Goal: Register for event/course

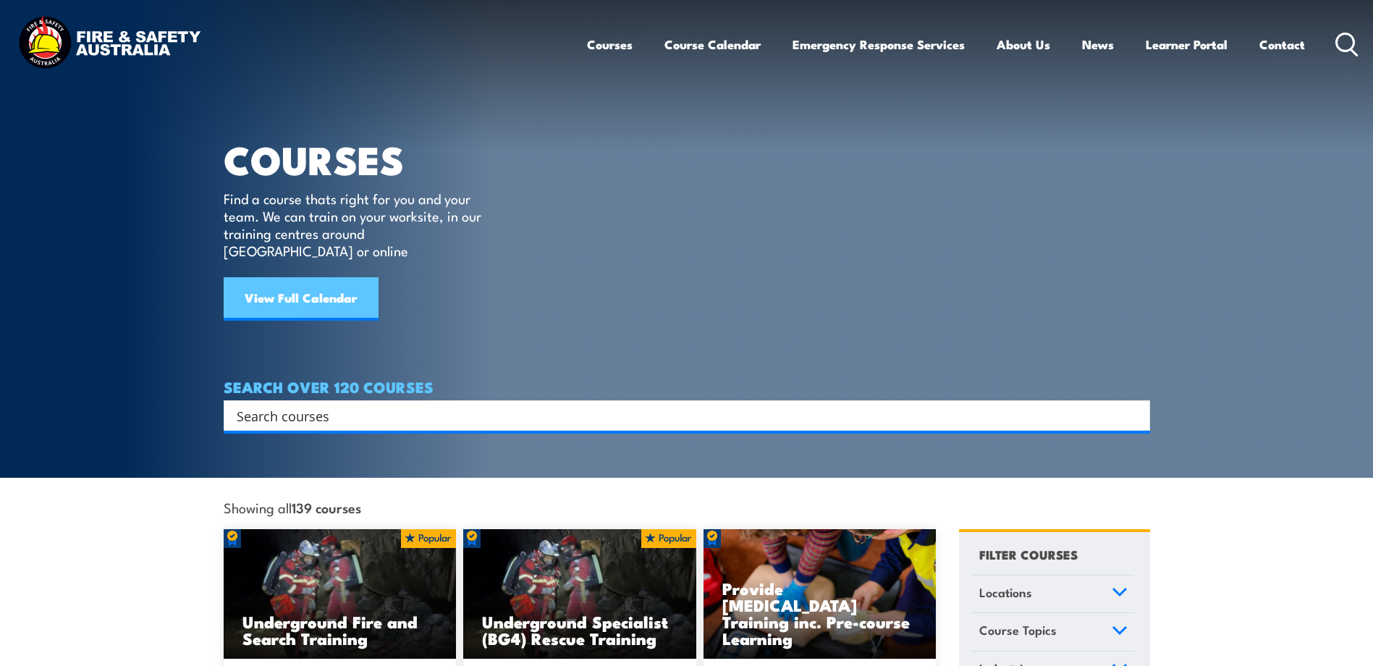
click at [332, 277] on link "View Full Calendar" at bounding box center [301, 298] width 155 height 43
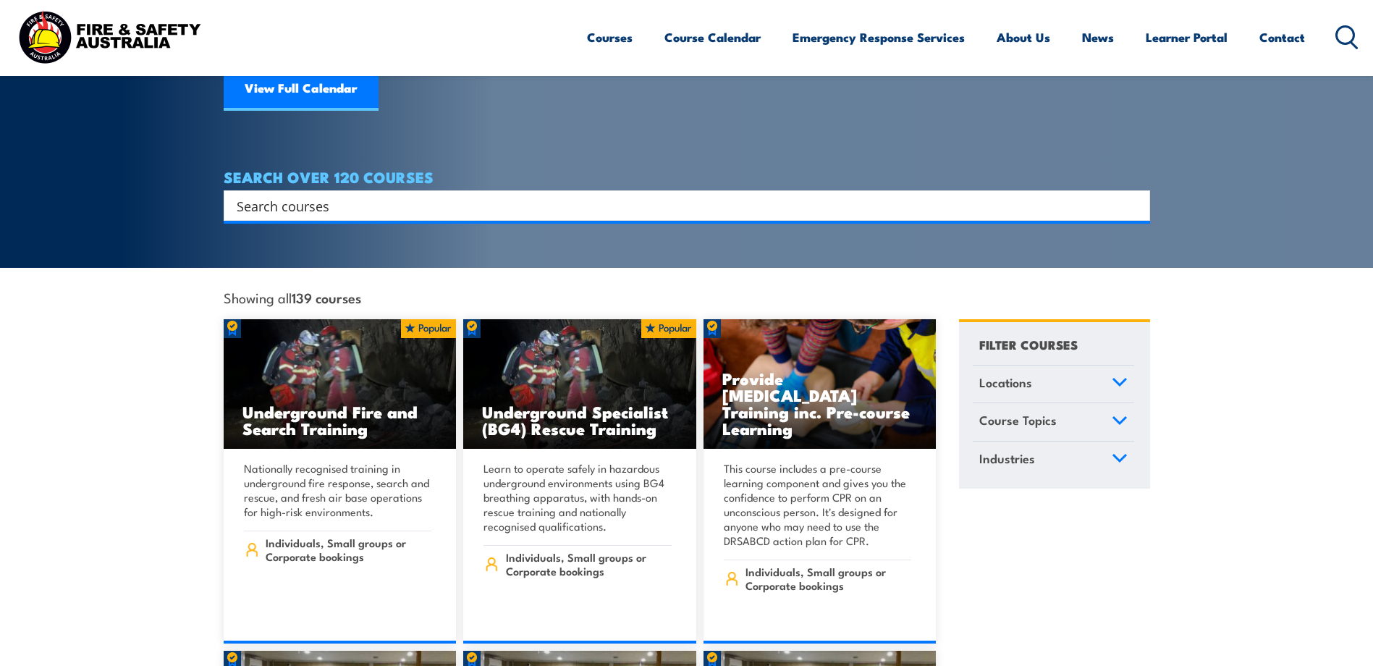
scroll to position [290, 0]
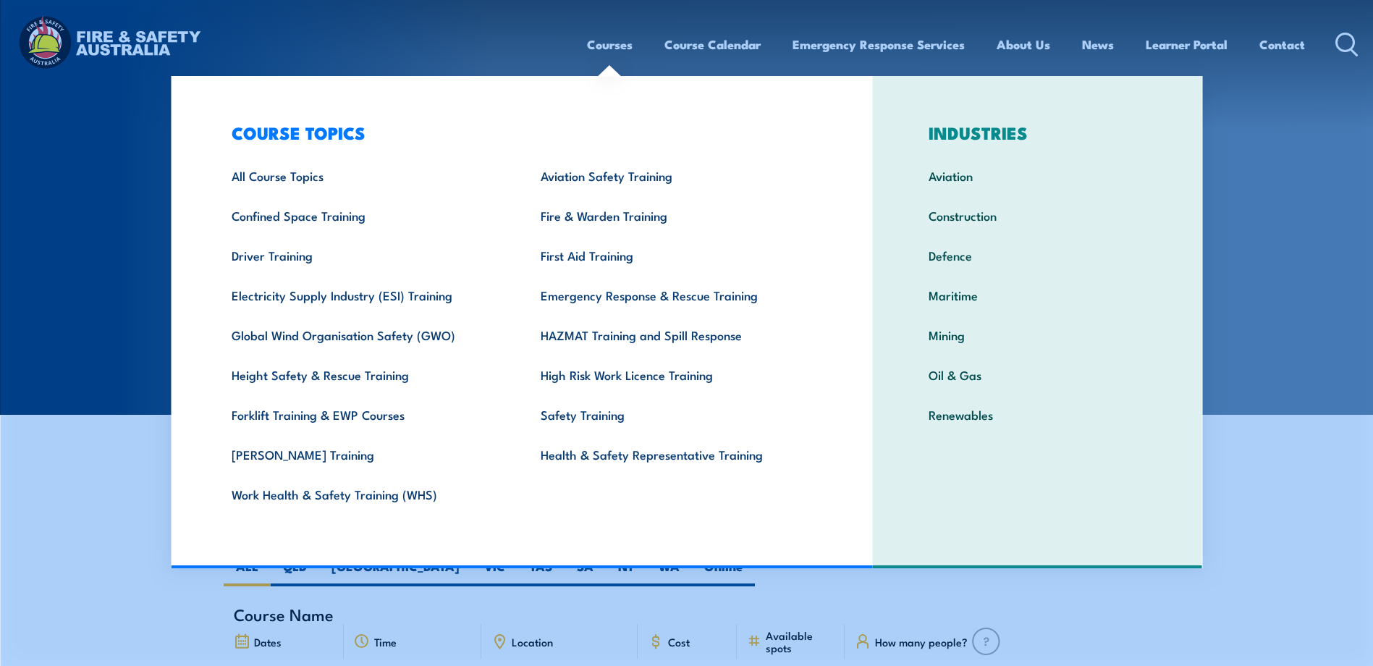
click at [616, 43] on link "Courses" at bounding box center [610, 44] width 46 height 38
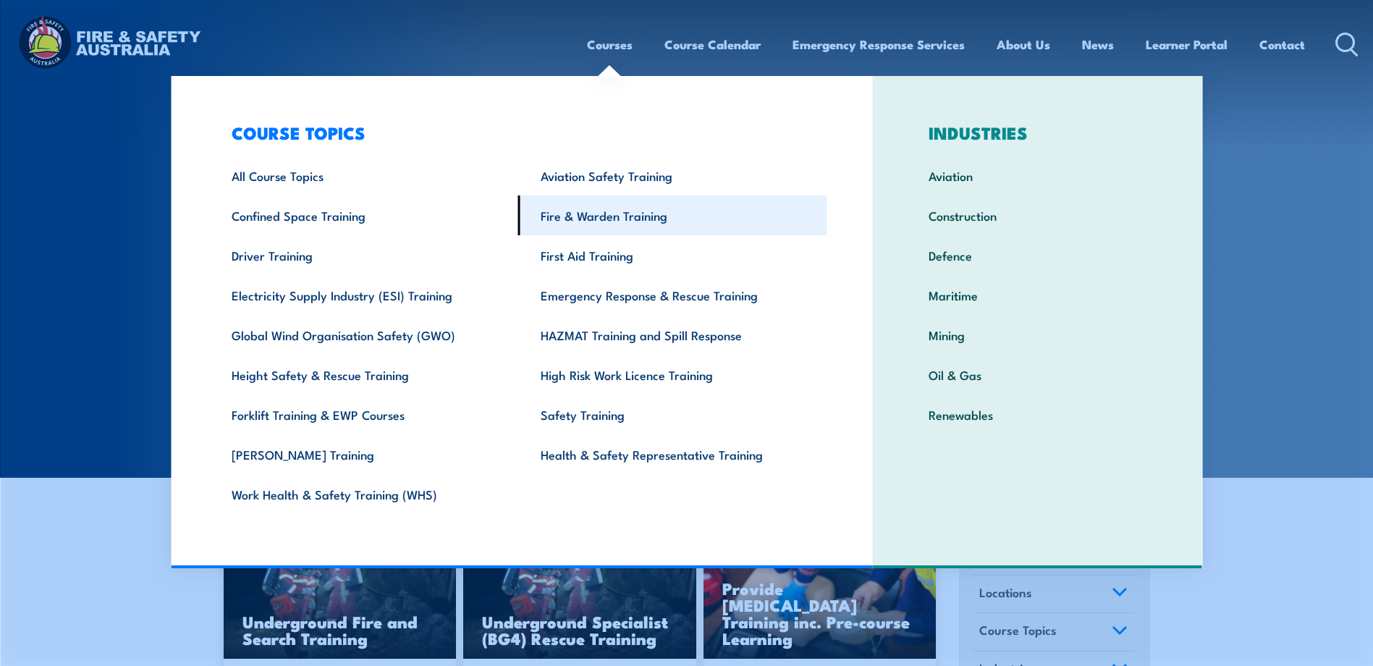
click at [624, 211] on link "Fire & Warden Training" at bounding box center [672, 215] width 309 height 40
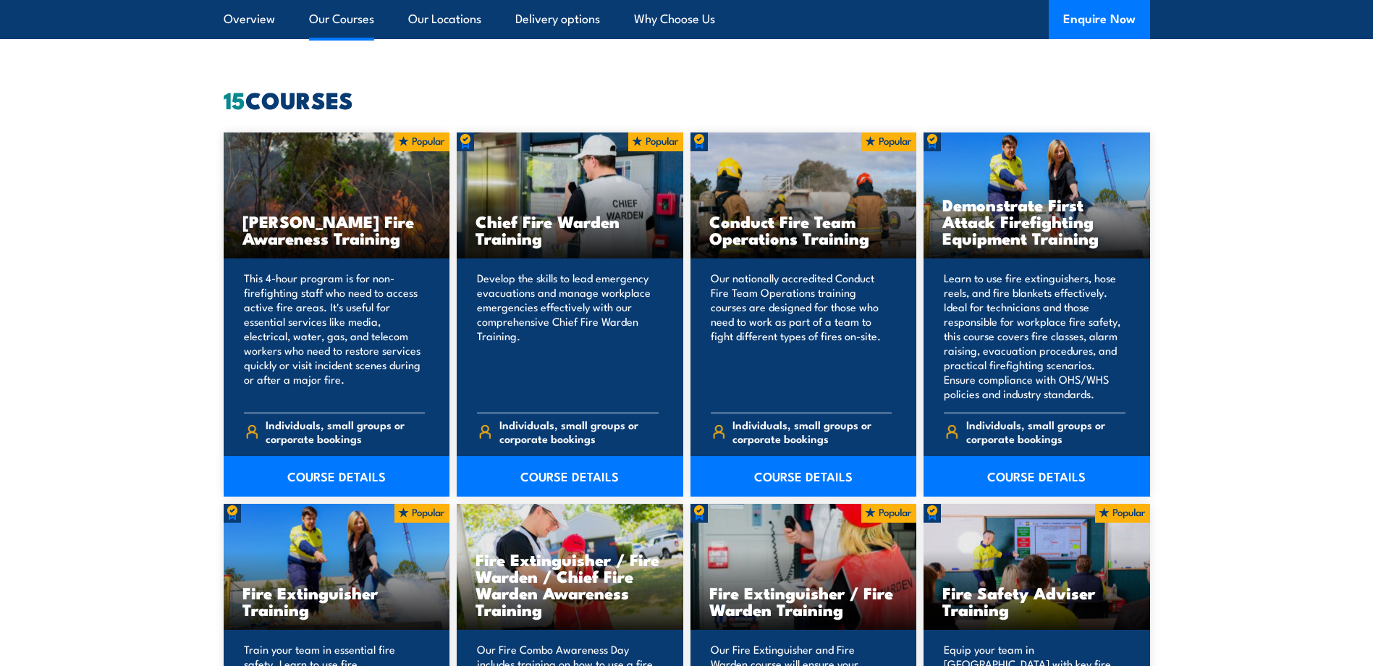
scroll to position [1303, 0]
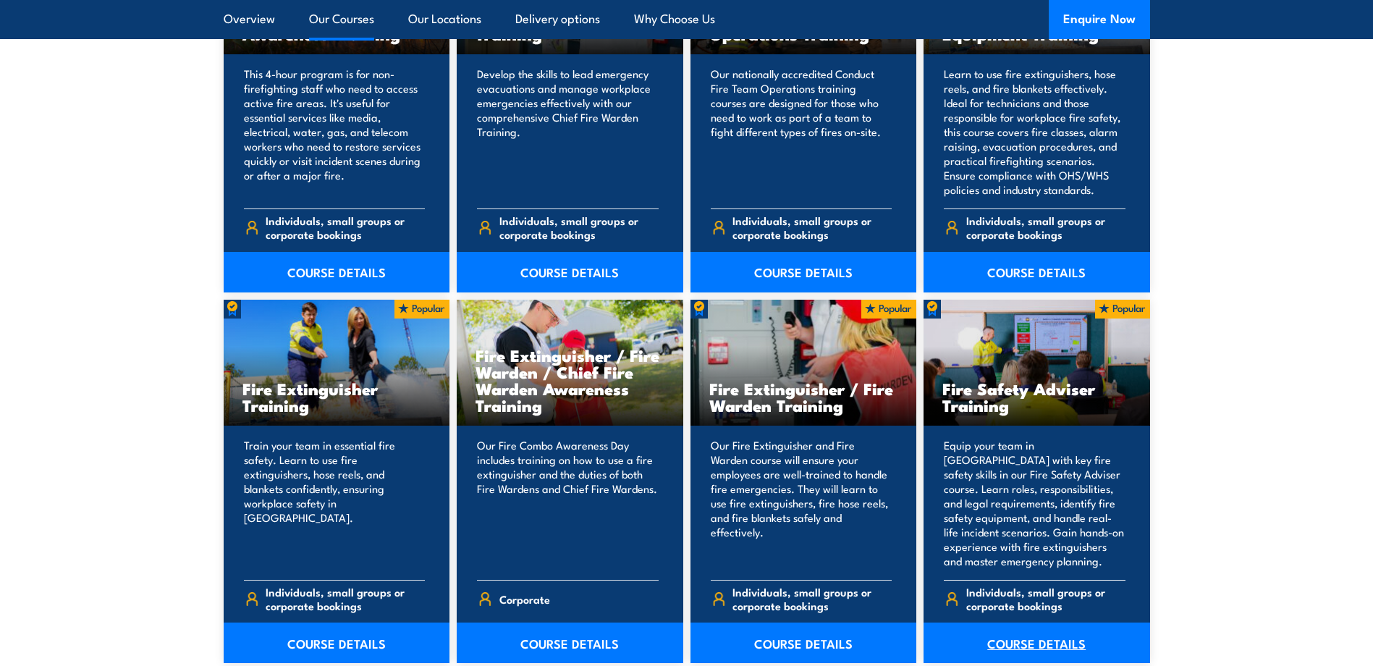
click at [1057, 639] on link "COURSE DETAILS" at bounding box center [1037, 642] width 227 height 41
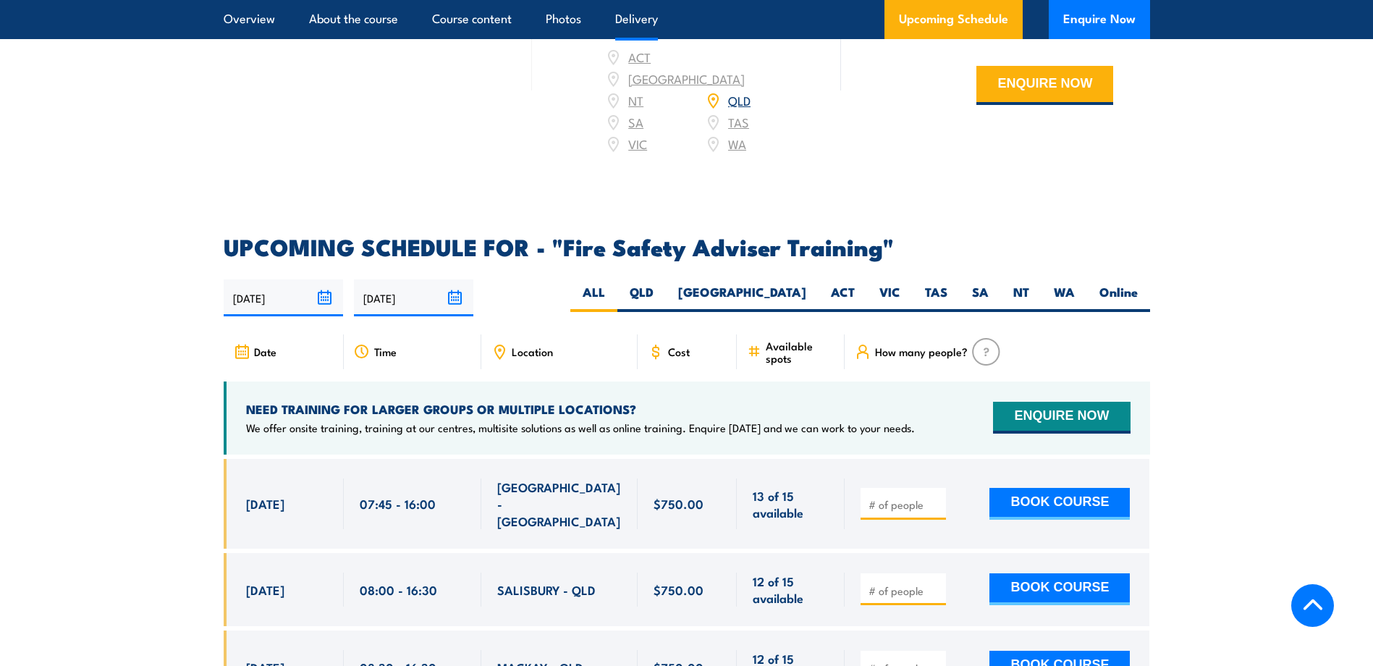
scroll to position [2099, 0]
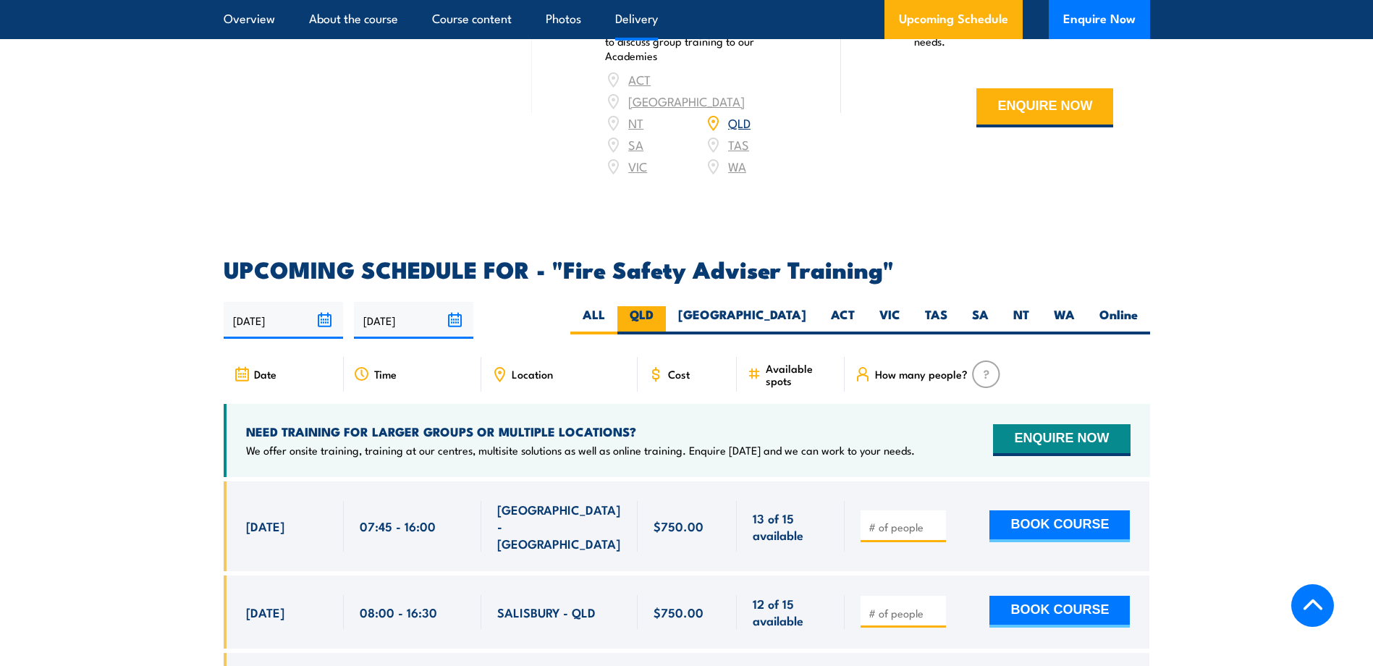
click at [666, 326] on label "QLD" at bounding box center [641, 320] width 48 height 28
click at [663, 316] on input "QLD" at bounding box center [658, 310] width 9 height 9
radio input "true"
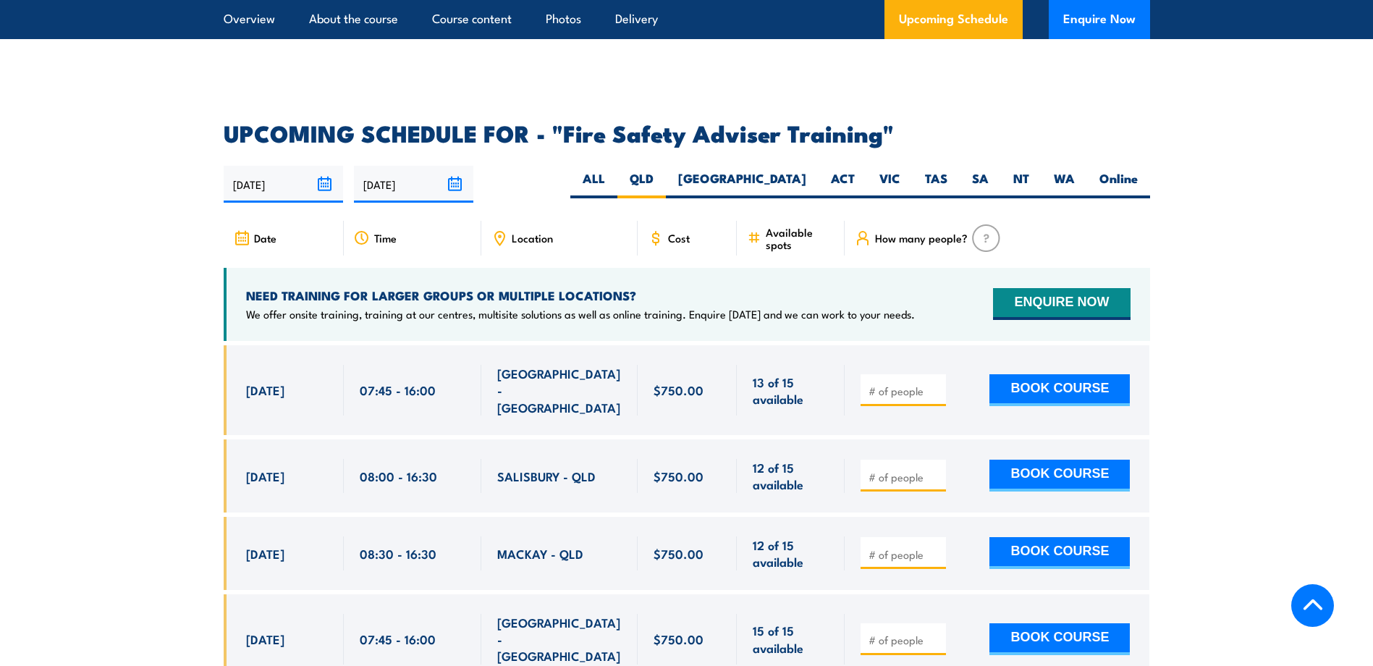
scroll to position [2151, 0]
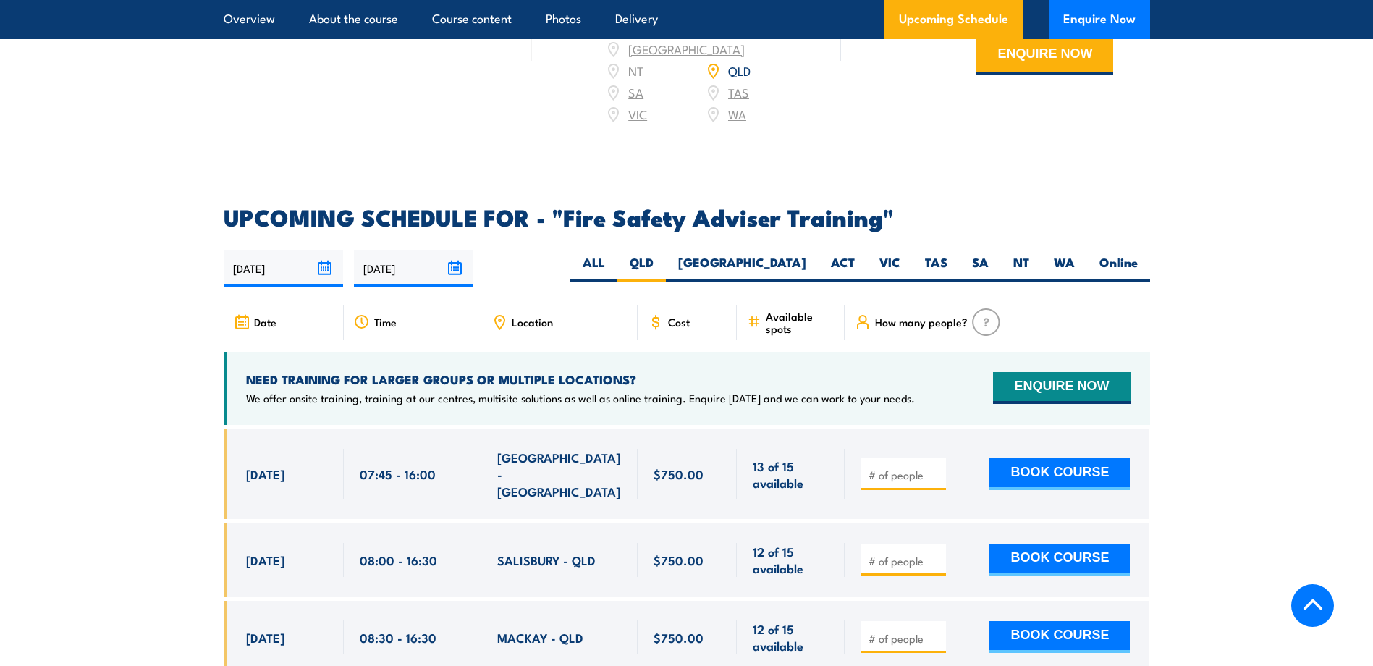
click at [527, 328] on span "Location" at bounding box center [532, 322] width 41 height 12
click at [502, 327] on icon at bounding box center [499, 322] width 9 height 13
click at [1086, 389] on button "ENQUIRE NOW" at bounding box center [1061, 388] width 137 height 32
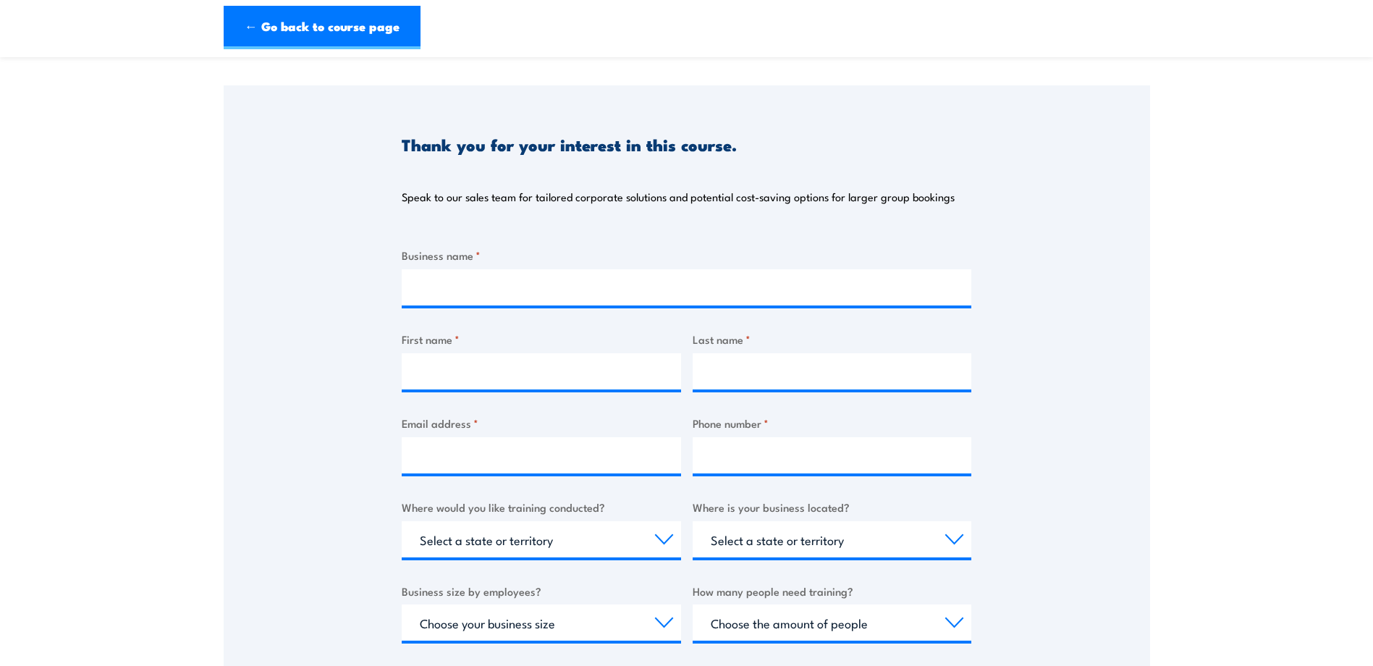
scroll to position [217, 0]
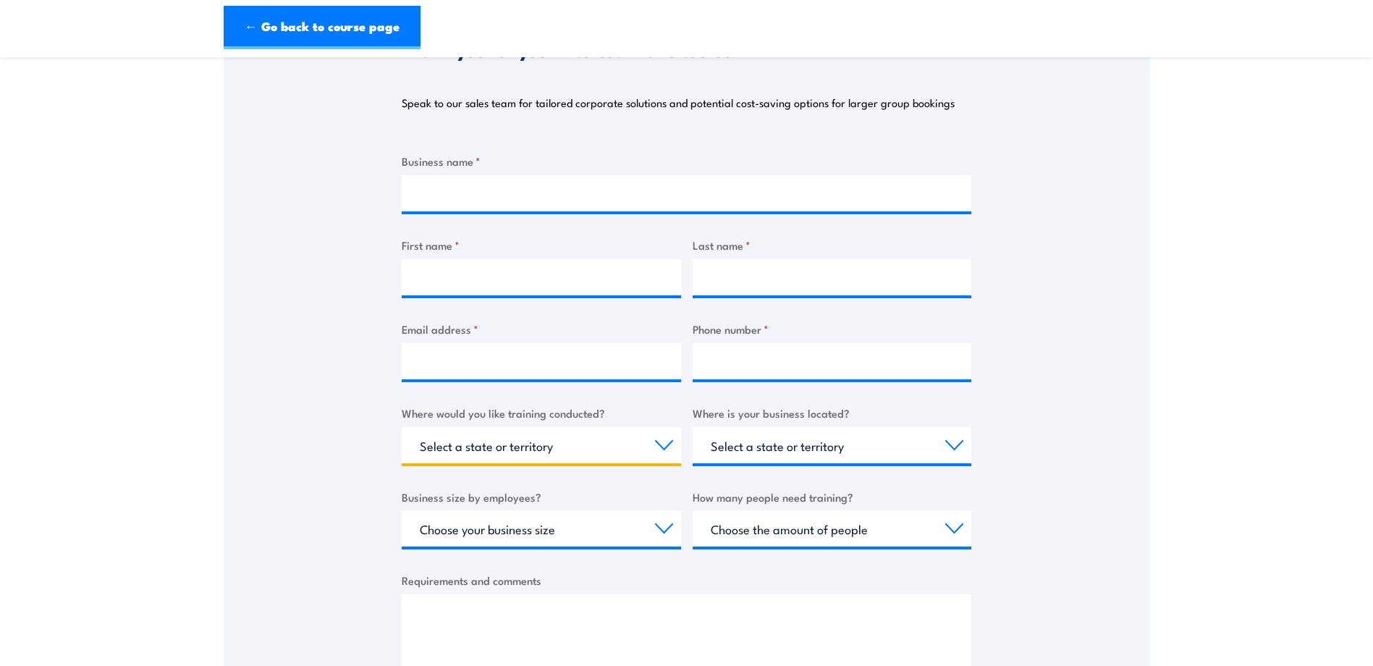
click at [671, 444] on select "Select a state or territory Nationally - multiple locations [GEOGRAPHIC_DATA] […" at bounding box center [541, 445] width 279 height 36
select select "QLD"
click at [402, 427] on select "Select a state or territory Nationally - multiple locations [GEOGRAPHIC_DATA] […" at bounding box center [541, 445] width 279 height 36
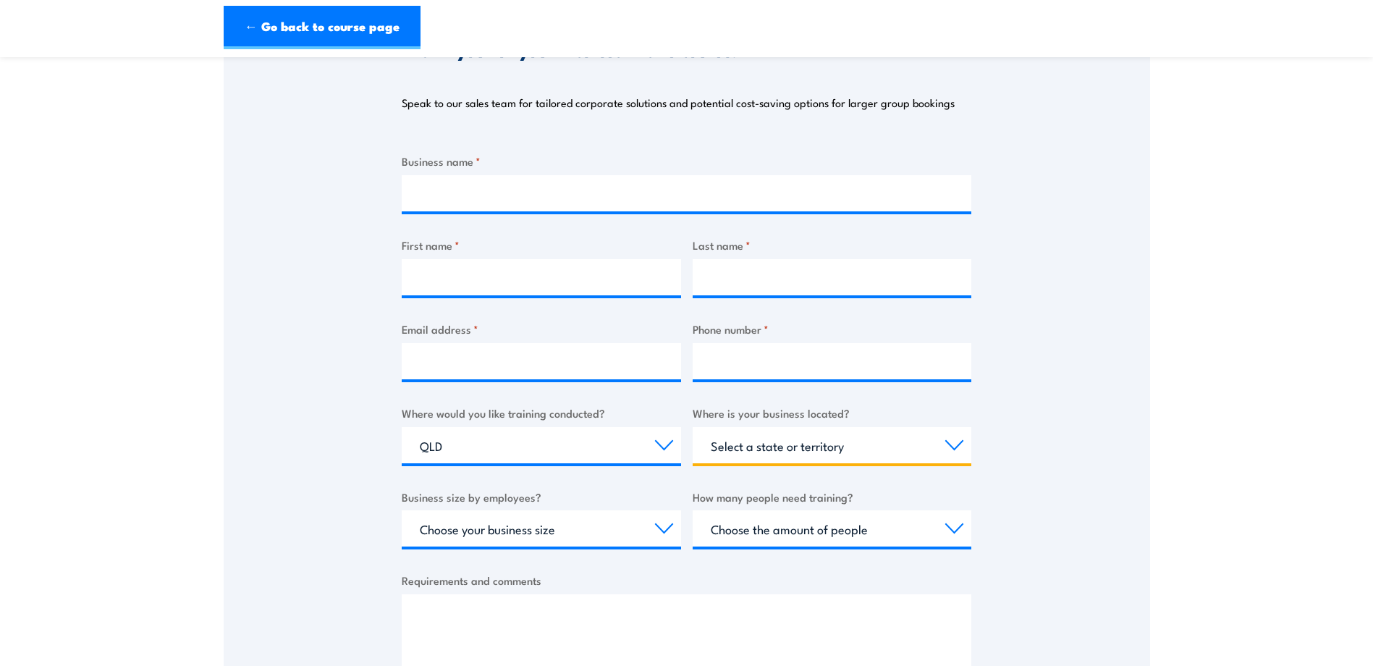
click at [955, 446] on select "Select a state or territory [GEOGRAPHIC_DATA] [GEOGRAPHIC_DATA] [GEOGRAPHIC_DAT…" at bounding box center [832, 445] width 279 height 36
select select "QLD"
click at [693, 427] on select "Select a state or territory [GEOGRAPHIC_DATA] [GEOGRAPHIC_DATA] [GEOGRAPHIC_DAT…" at bounding box center [832, 445] width 279 height 36
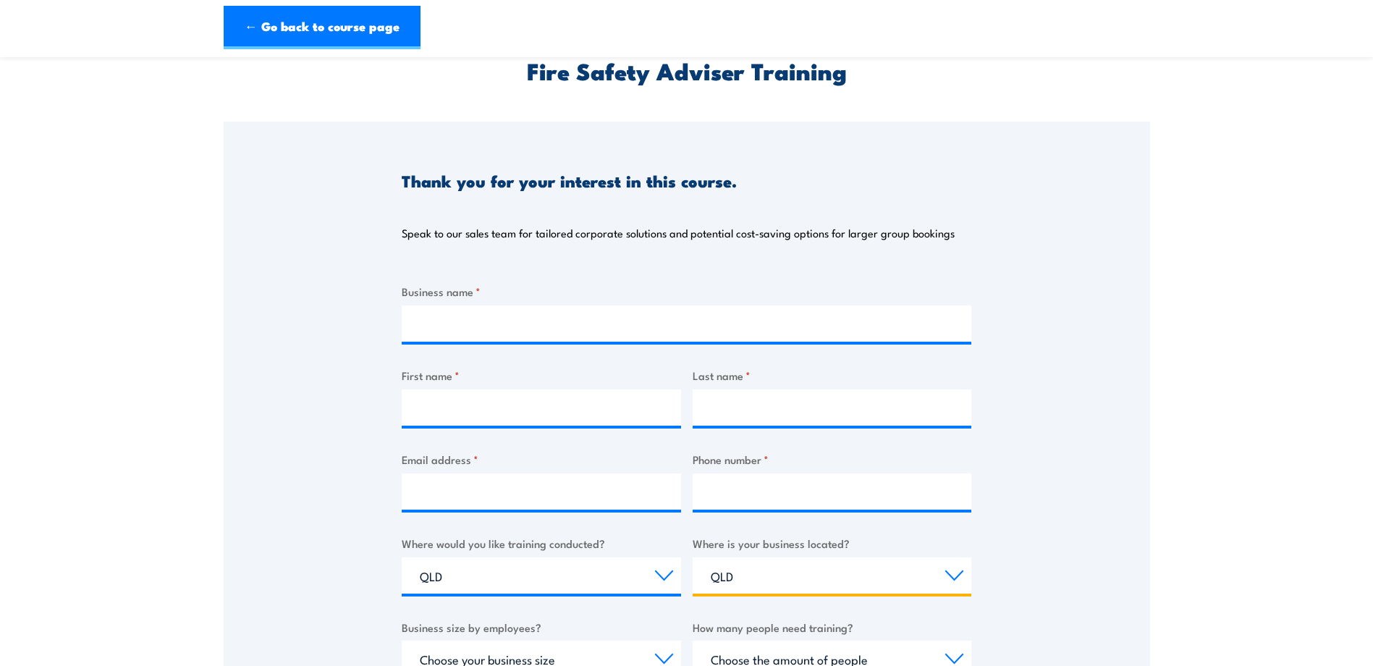
scroll to position [0, 0]
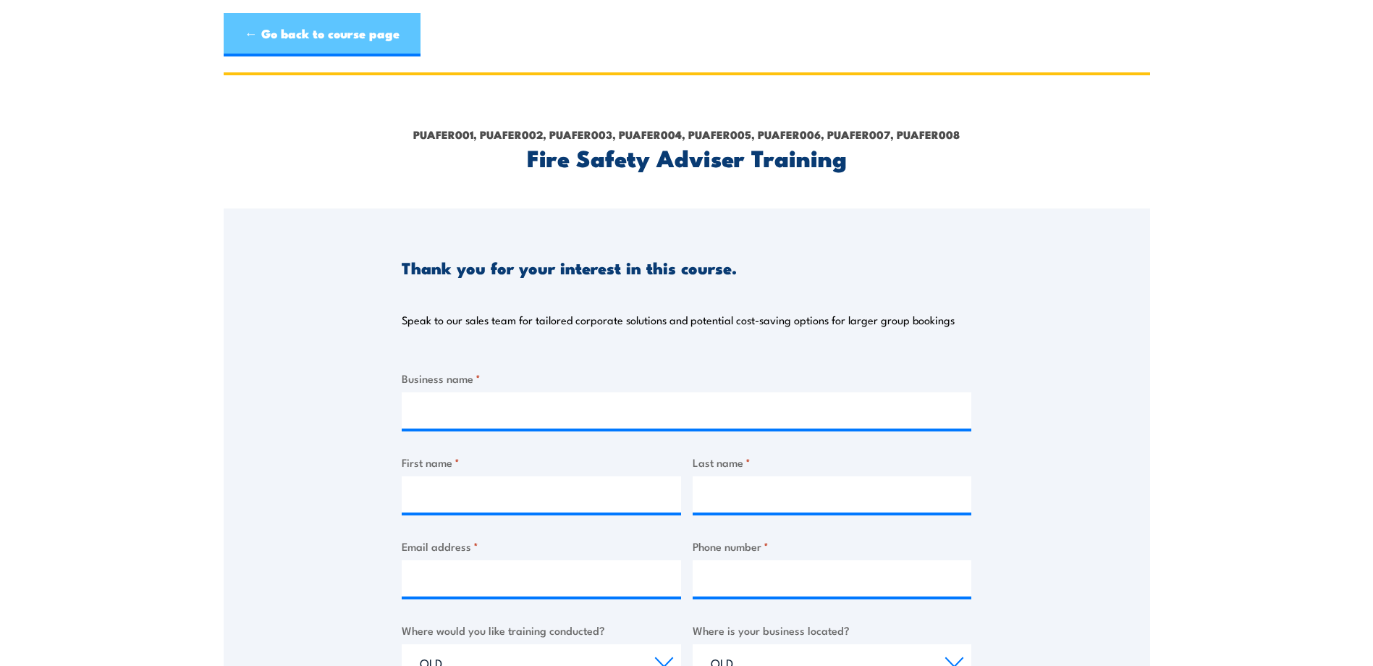
click at [279, 25] on link "← Go back to course page" at bounding box center [322, 34] width 197 height 43
